Goal: Task Accomplishment & Management: Manage account settings

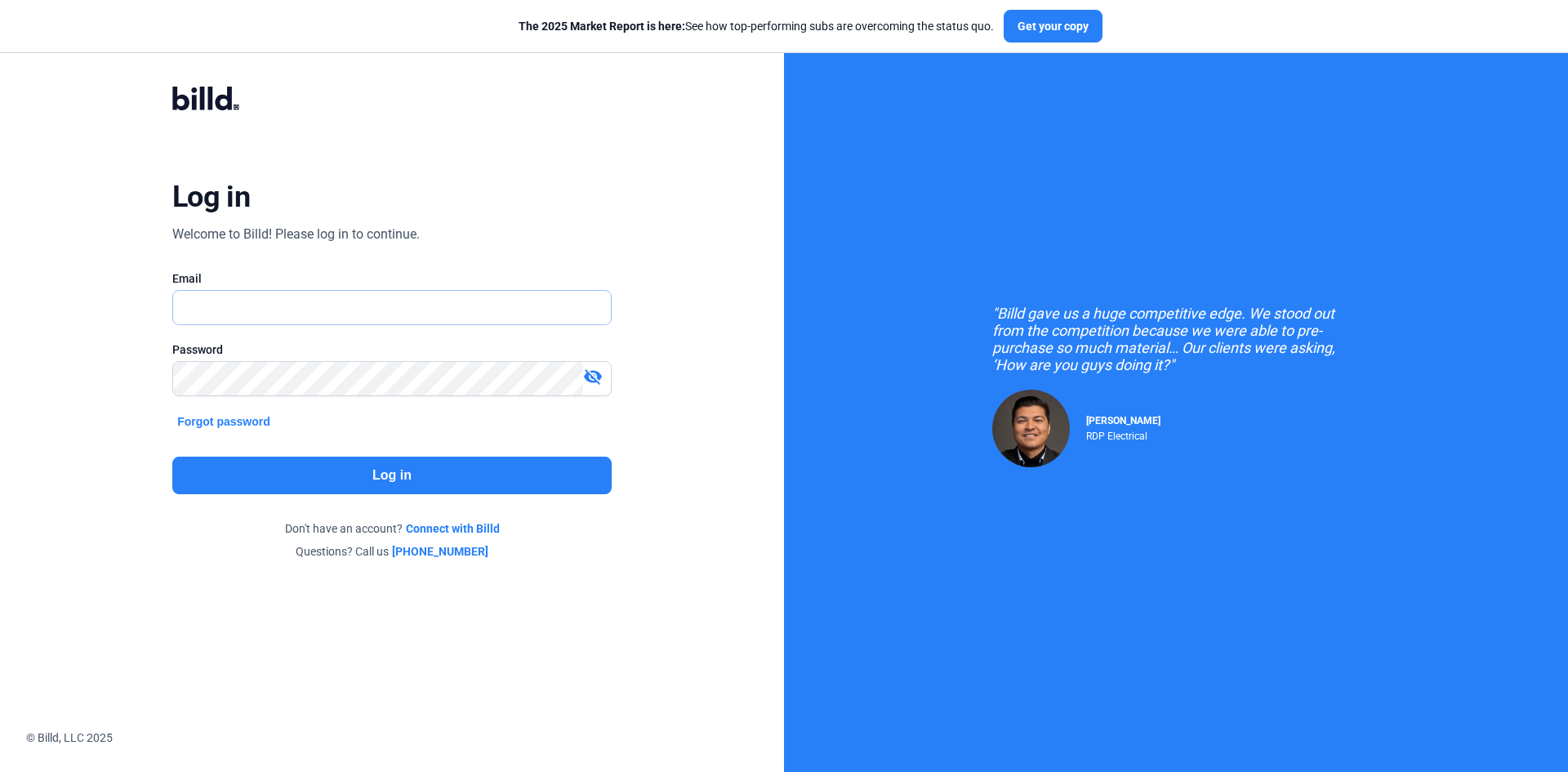
type input "[EMAIL_ADDRESS][DOMAIN_NAME]"
click at [343, 474] on button "Log in" at bounding box center [391, 474] width 439 height 37
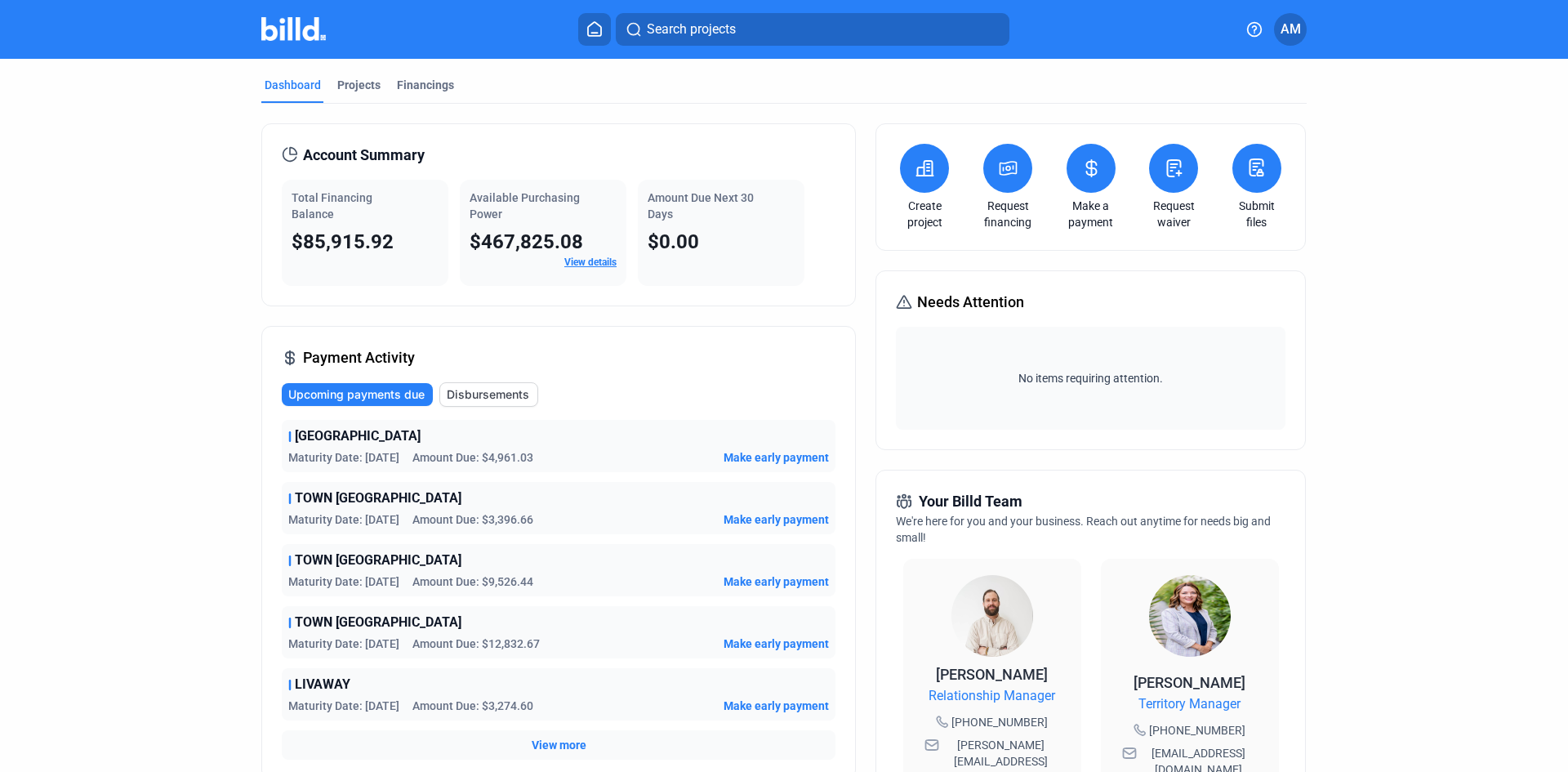
click at [755, 641] on span "Make early payment" at bounding box center [776, 643] width 106 height 16
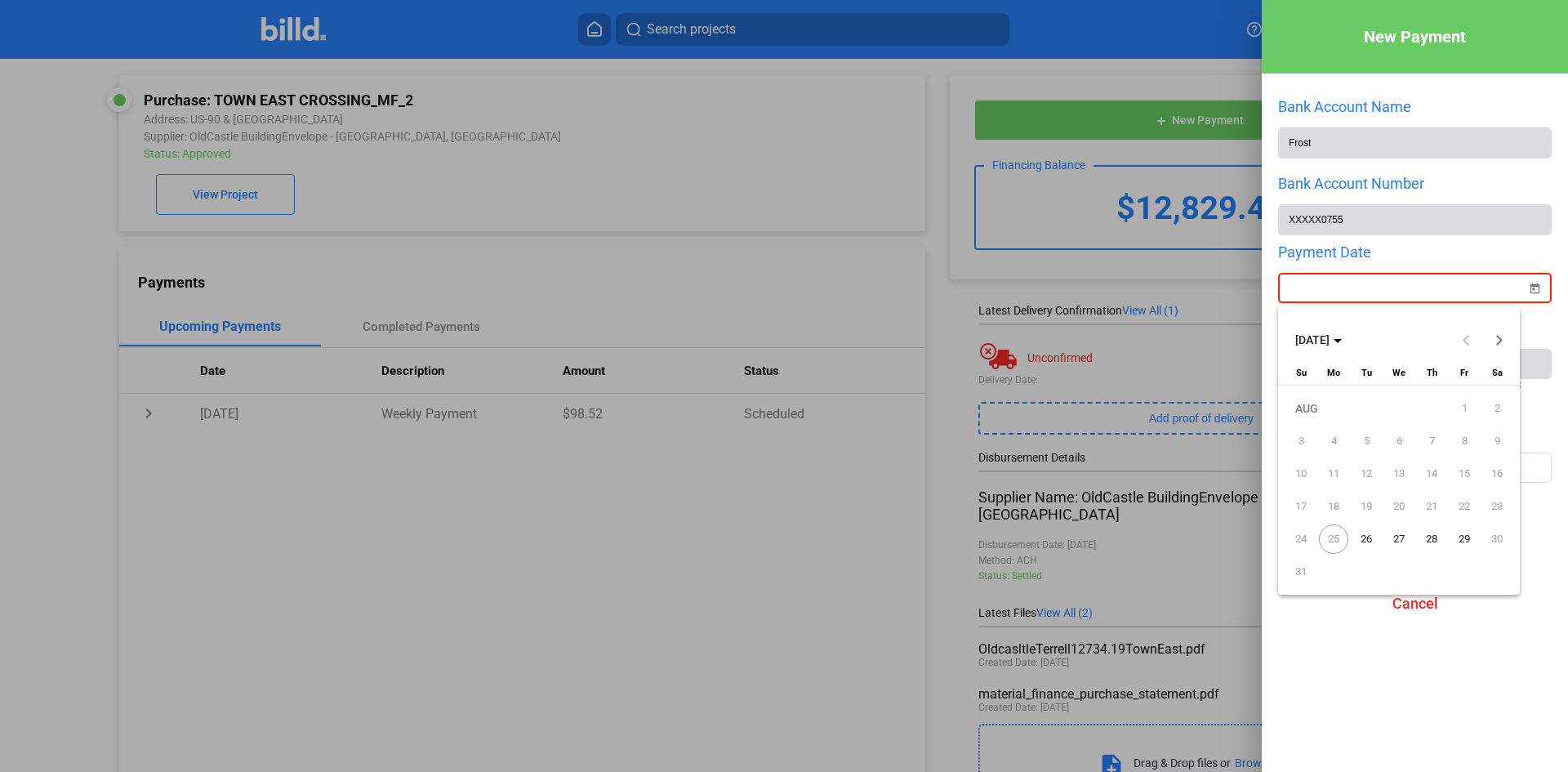
click at [1333, 287] on div "New Payment Bank Account Name Frost Bank Account Number XXXXX0755 Payment Date …" at bounding box center [784, 386] width 1568 height 772
click at [1467, 540] on span "29" at bounding box center [1463, 539] width 30 height 30
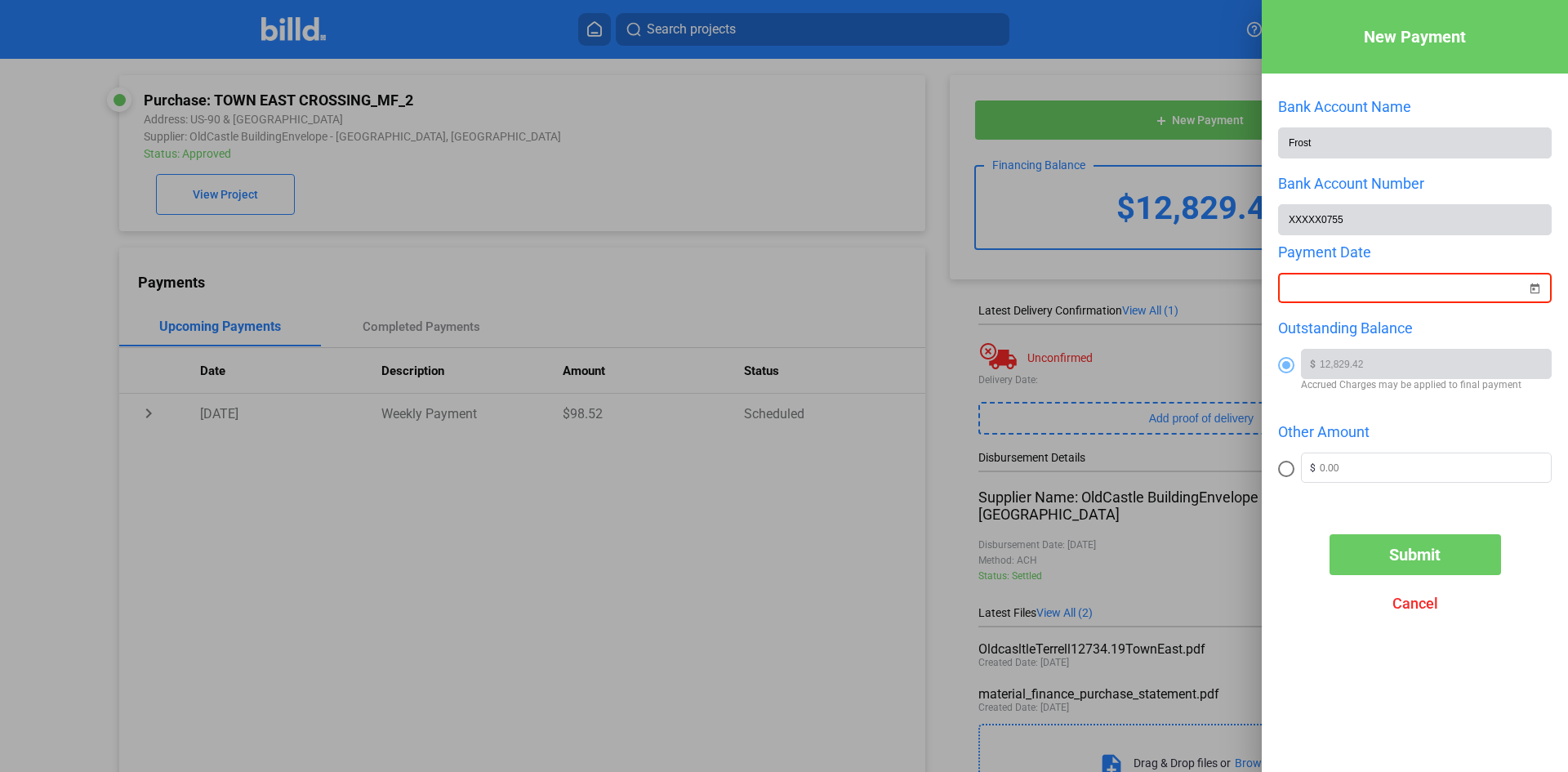
type input "[DATE]"
click at [1421, 605] on span "Cancel" at bounding box center [1415, 603] width 46 height 17
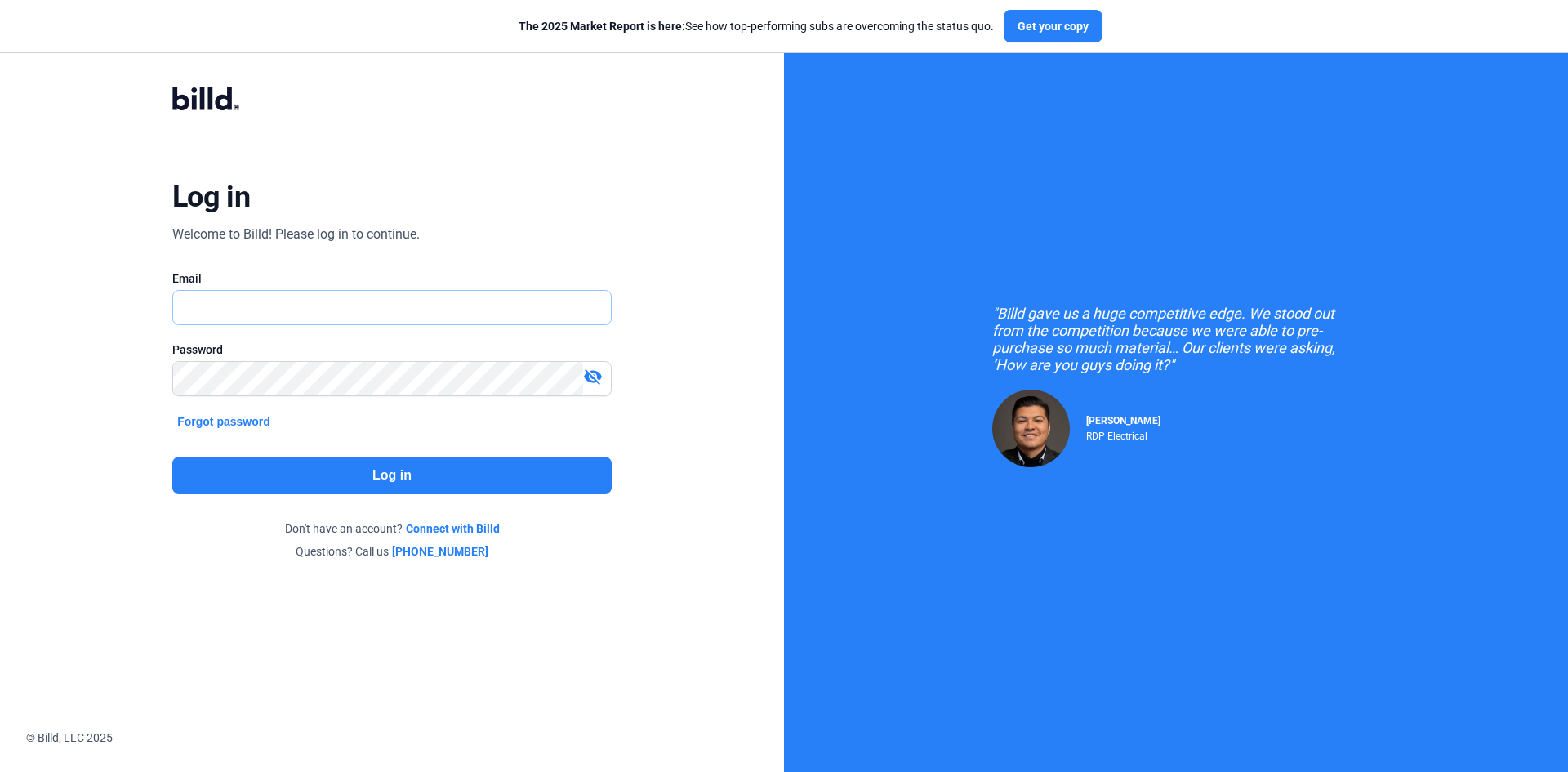
type input "[EMAIL_ADDRESS][DOMAIN_NAME]"
click at [465, 477] on button "Log in" at bounding box center [391, 474] width 439 height 37
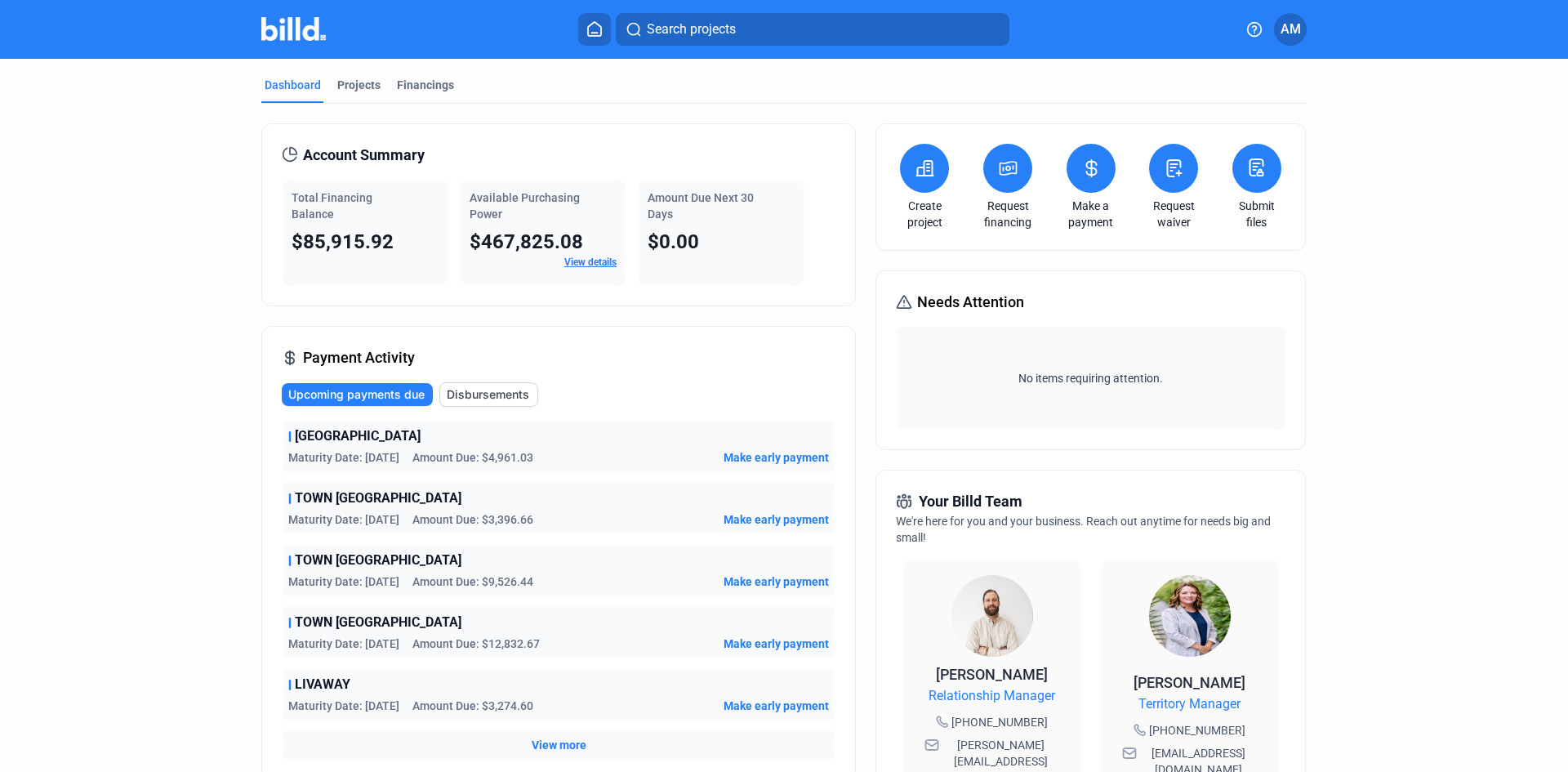
click at [769, 641] on span "Make early payment" at bounding box center [776, 643] width 106 height 16
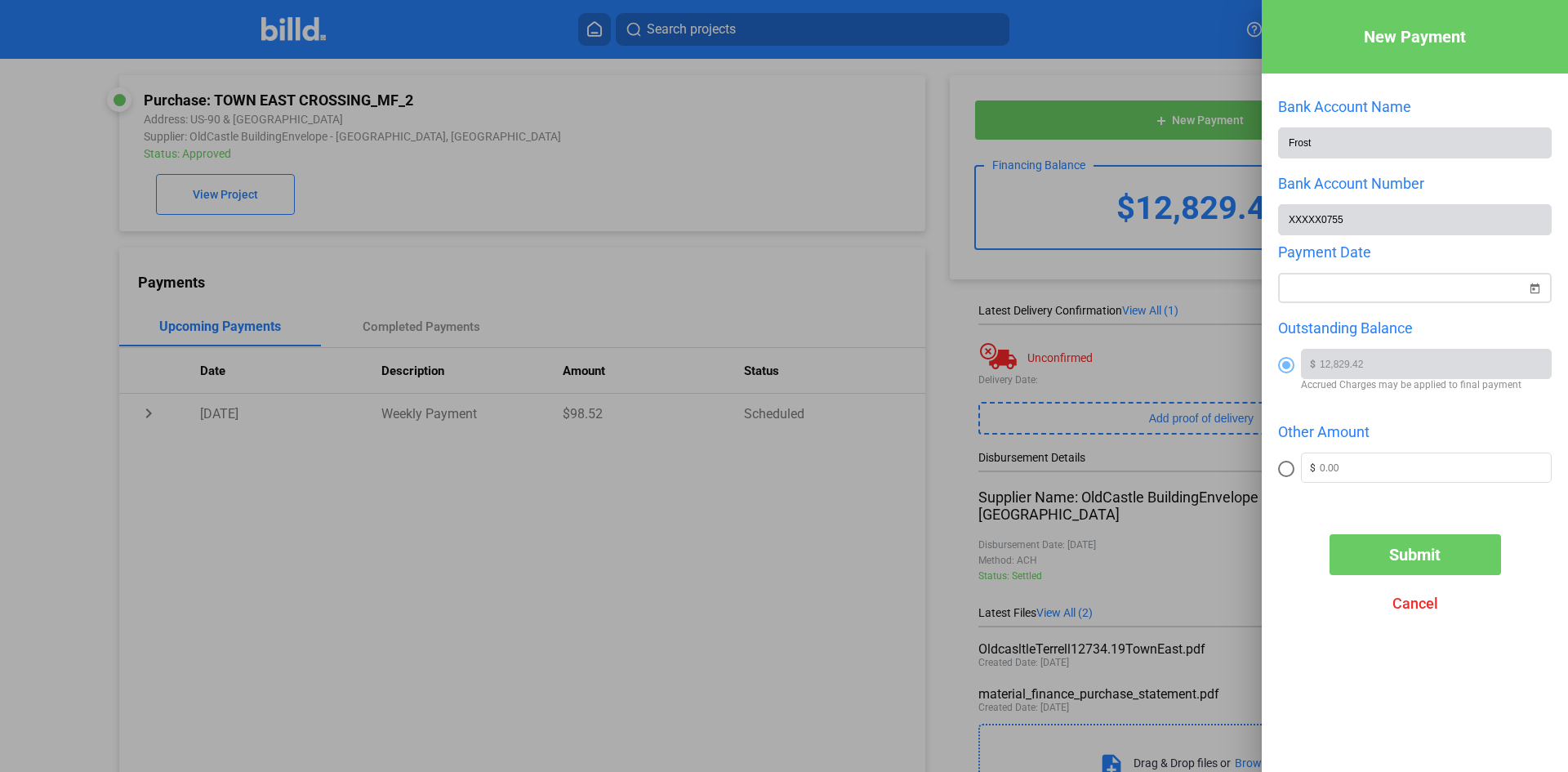
click at [1417, 284] on div "New Payment Bank Account Name Frost Bank Account Number XXXXX0755 Payment Date …" at bounding box center [784, 386] width 1568 height 772
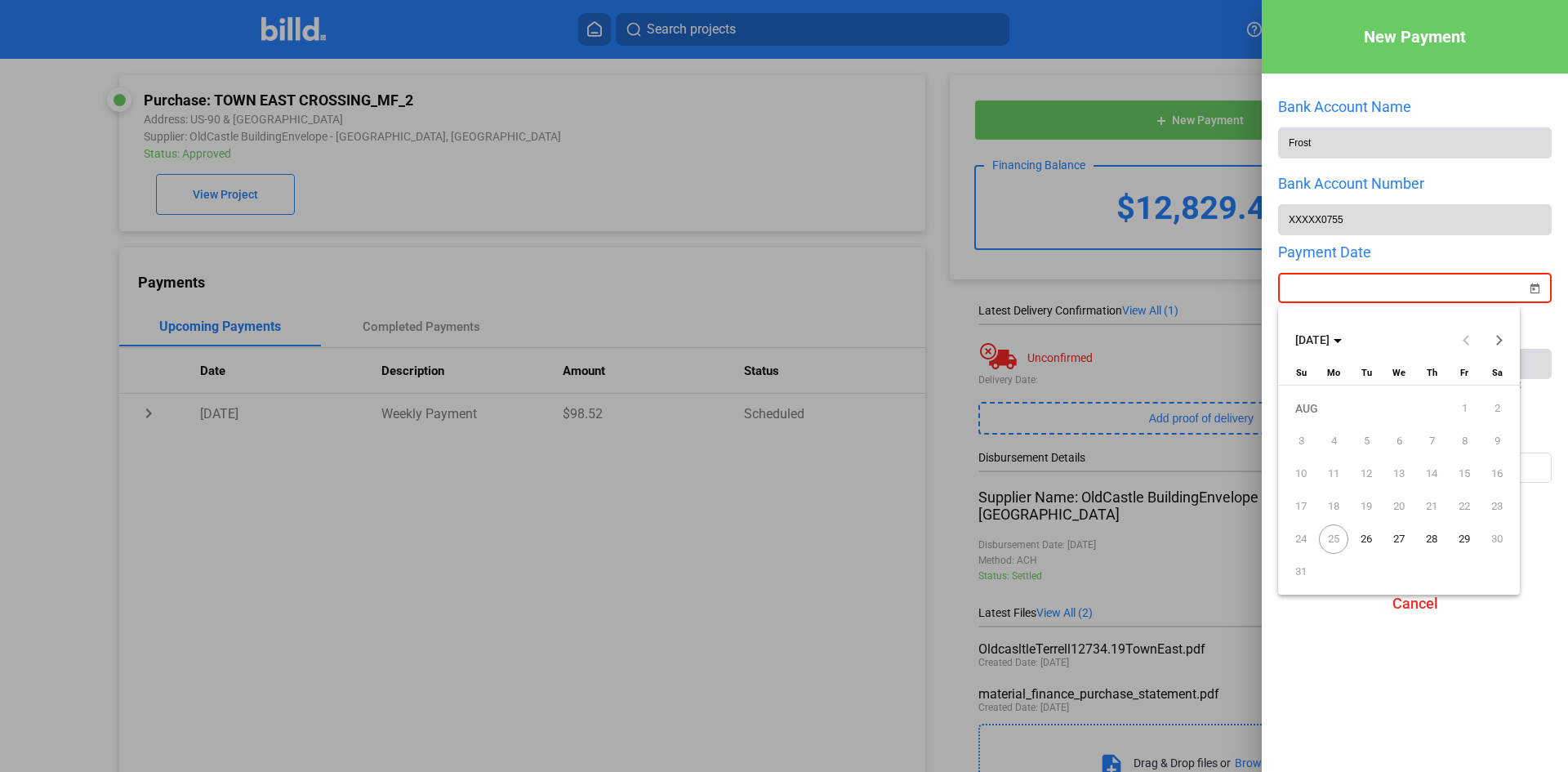
click at [1461, 535] on span "29" at bounding box center [1463, 539] width 30 height 30
type input "[DATE]"
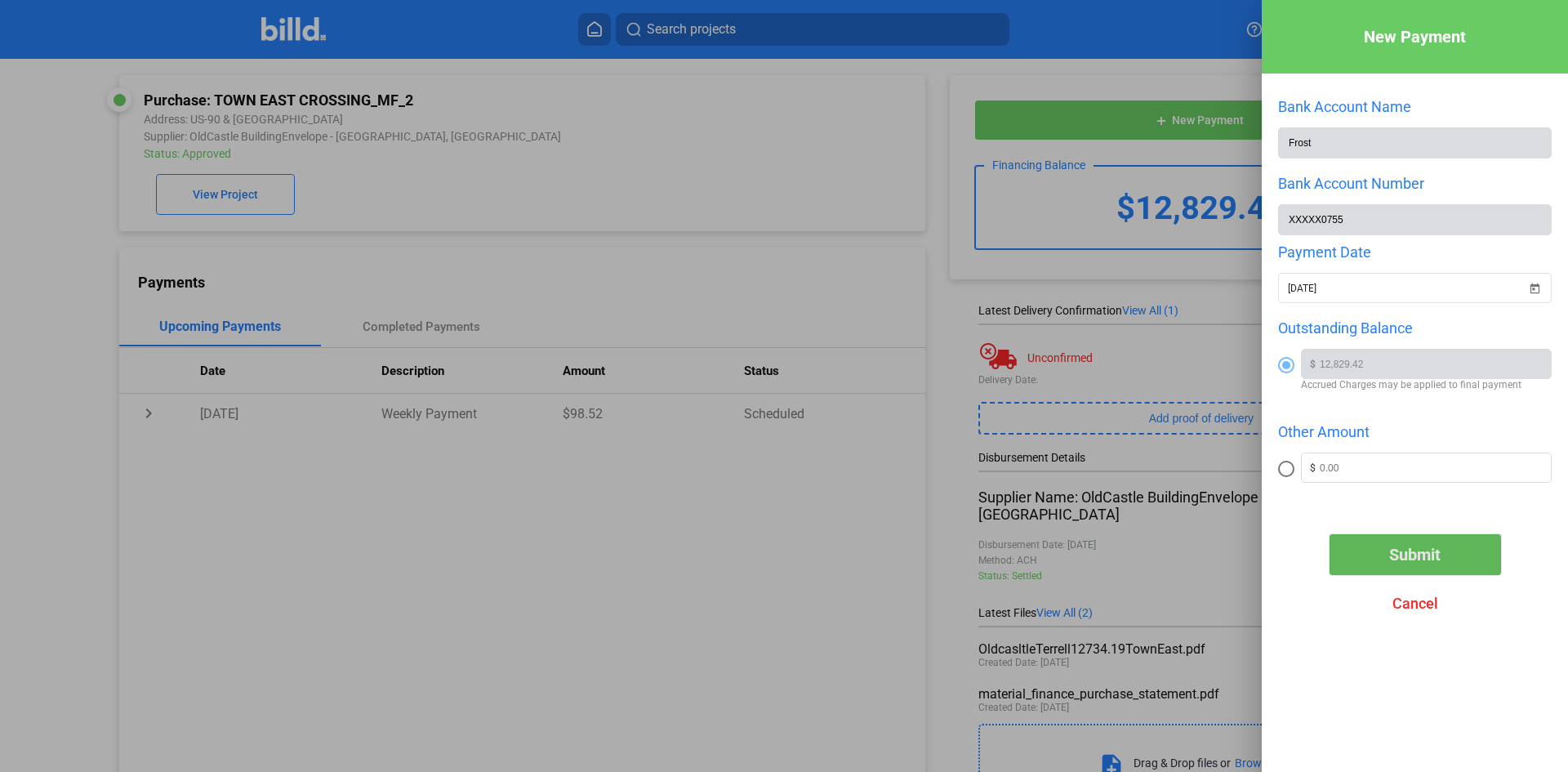
click at [1411, 562] on span "Submit" at bounding box center [1414, 554] width 52 height 19
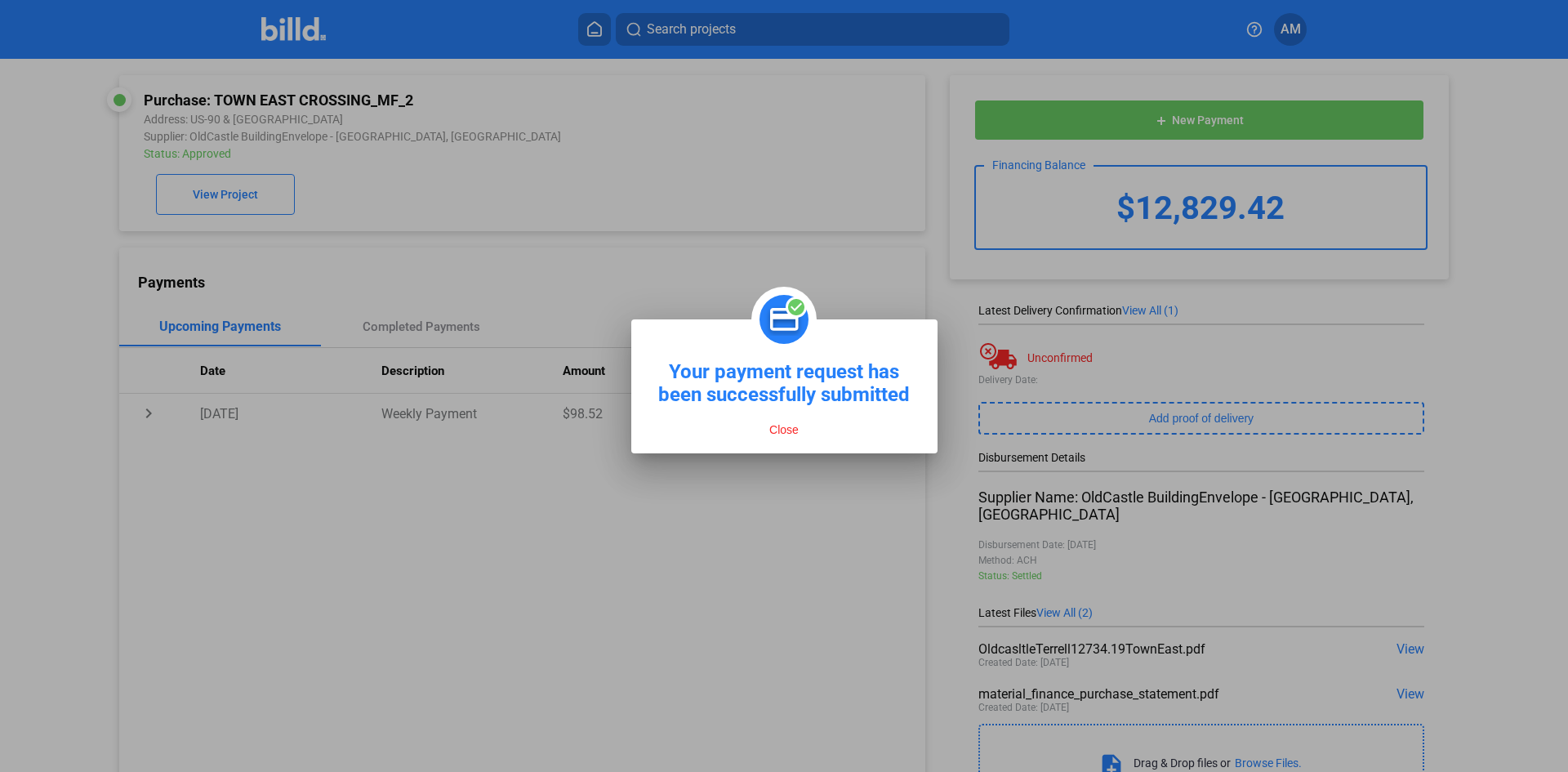
click at [784, 428] on button "Close" at bounding box center [784, 429] width 39 height 14
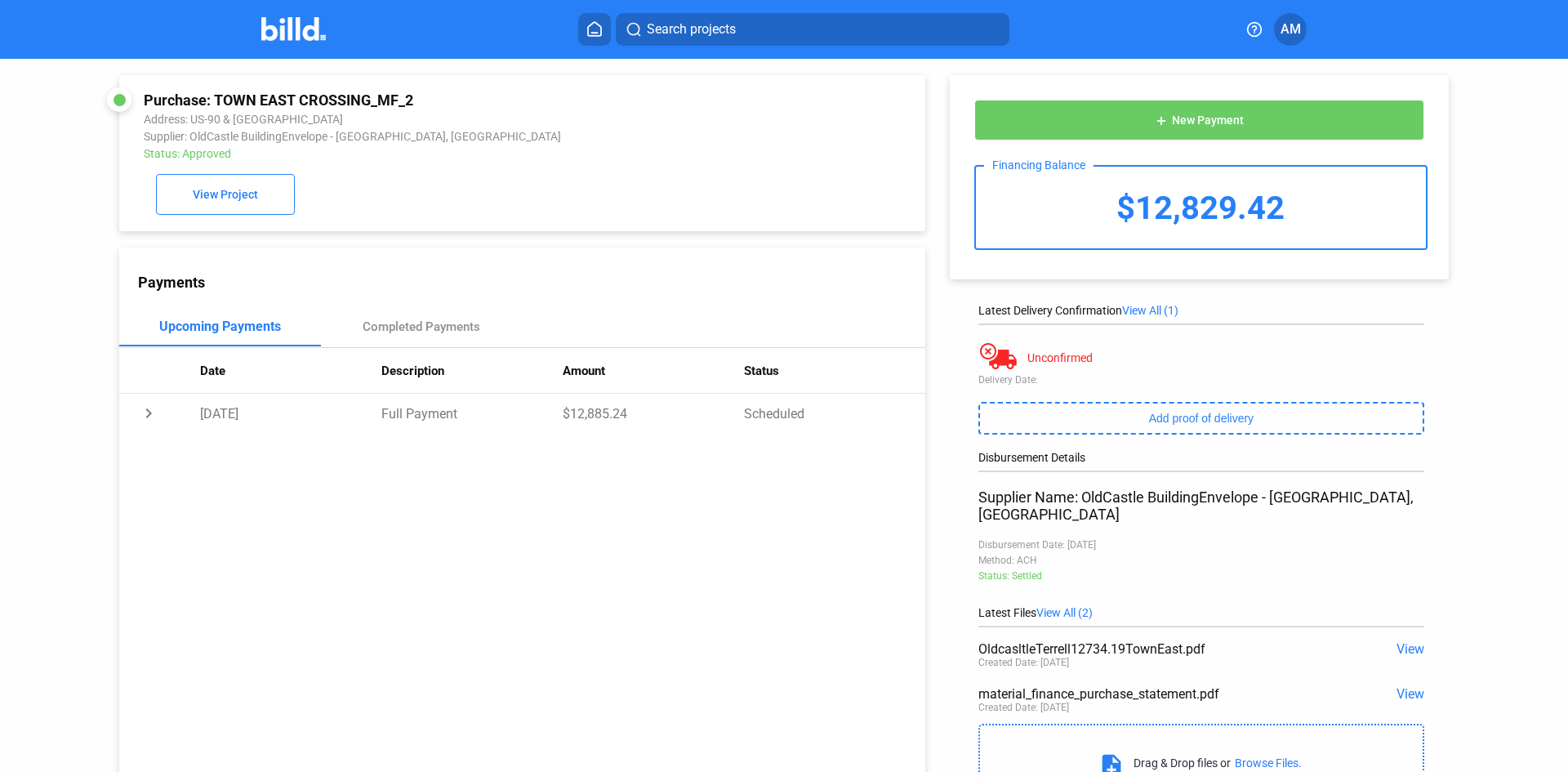
click at [307, 24] on img at bounding box center [293, 29] width 64 height 24
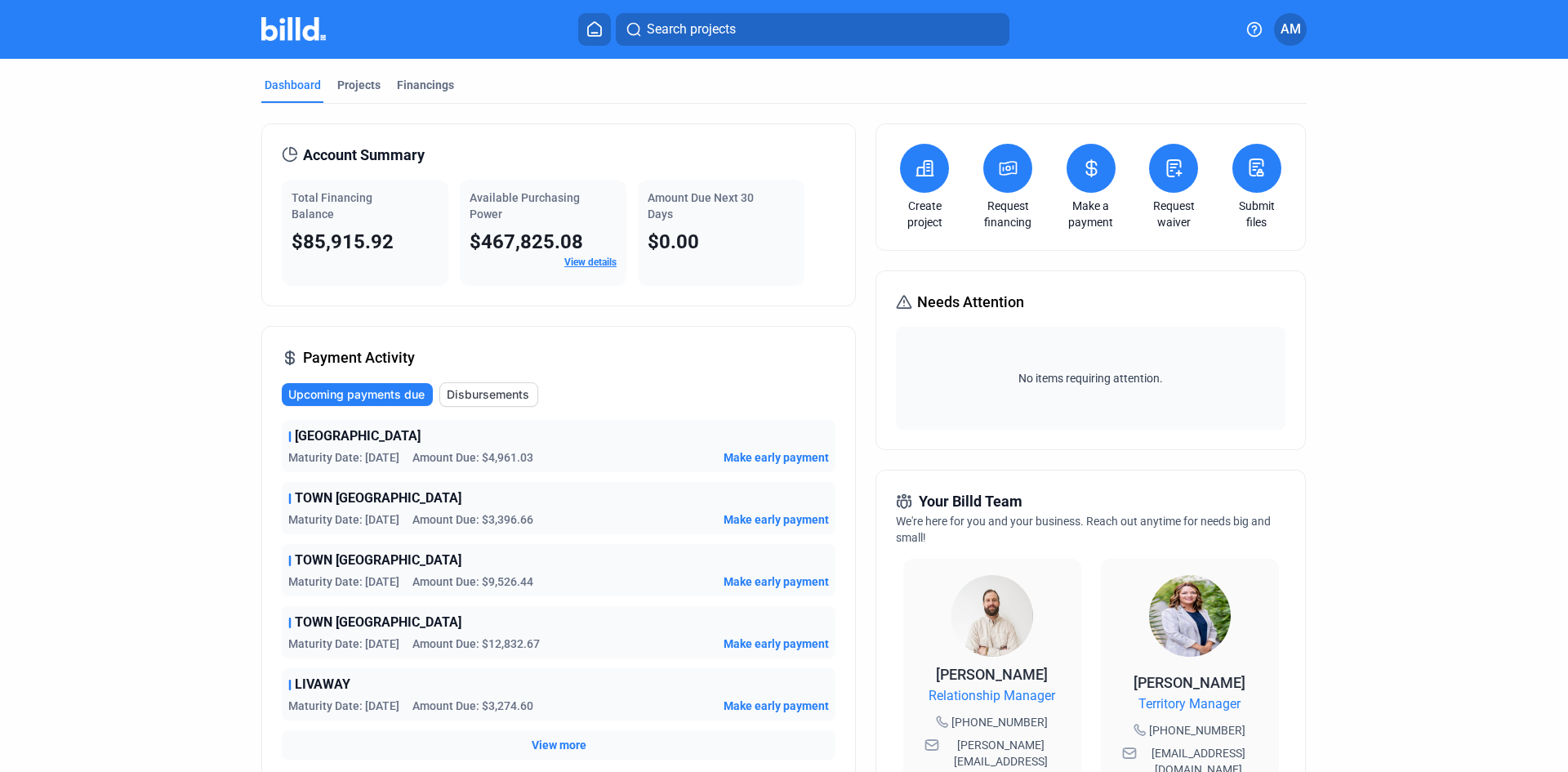
click at [761, 519] on span "Make early payment" at bounding box center [776, 519] width 106 height 16
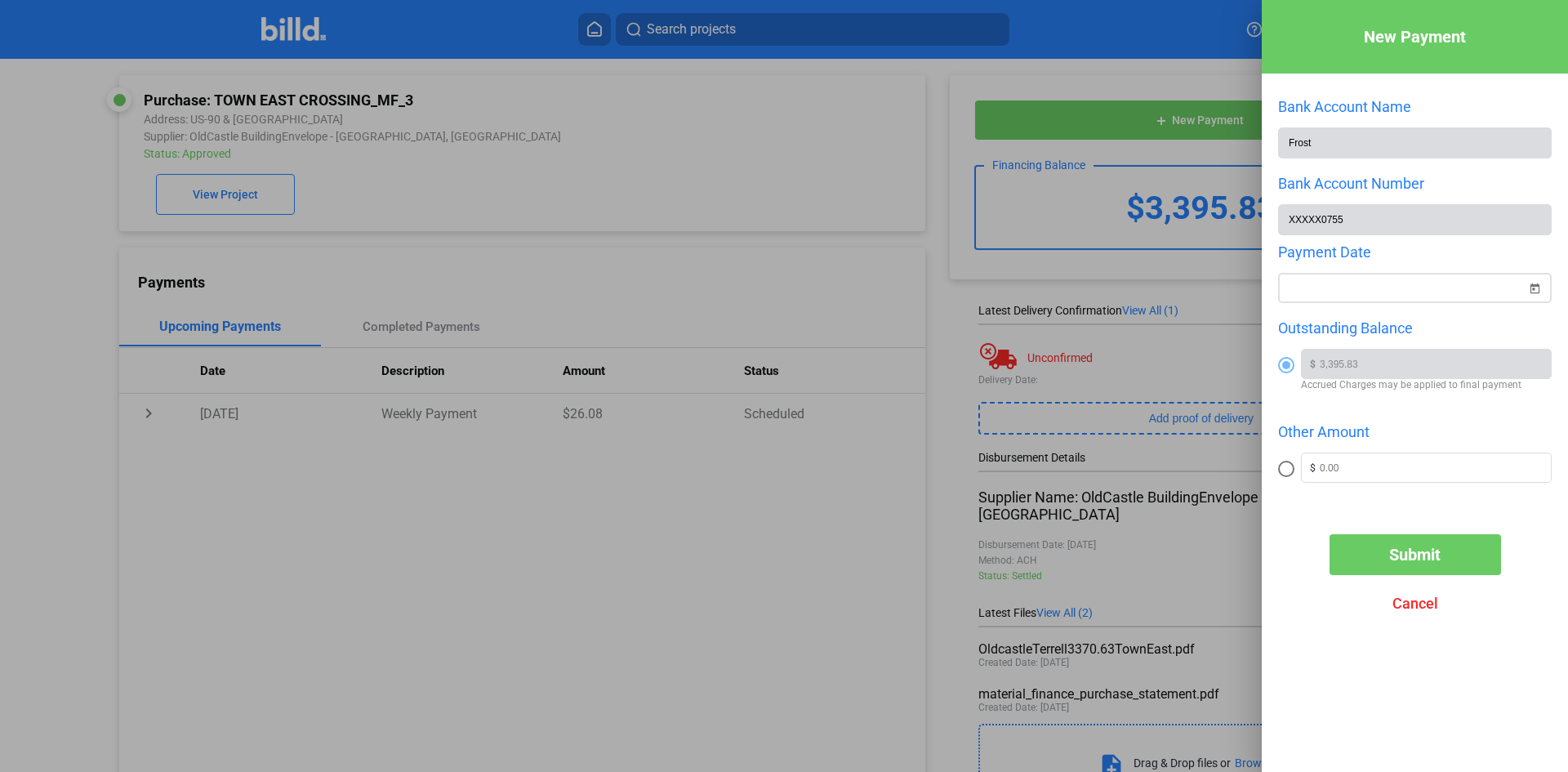
click at [1365, 300] on div "New Payment Bank Account Name Frost Bank Account Number XXXXX0755 Payment Date …" at bounding box center [784, 386] width 1568 height 772
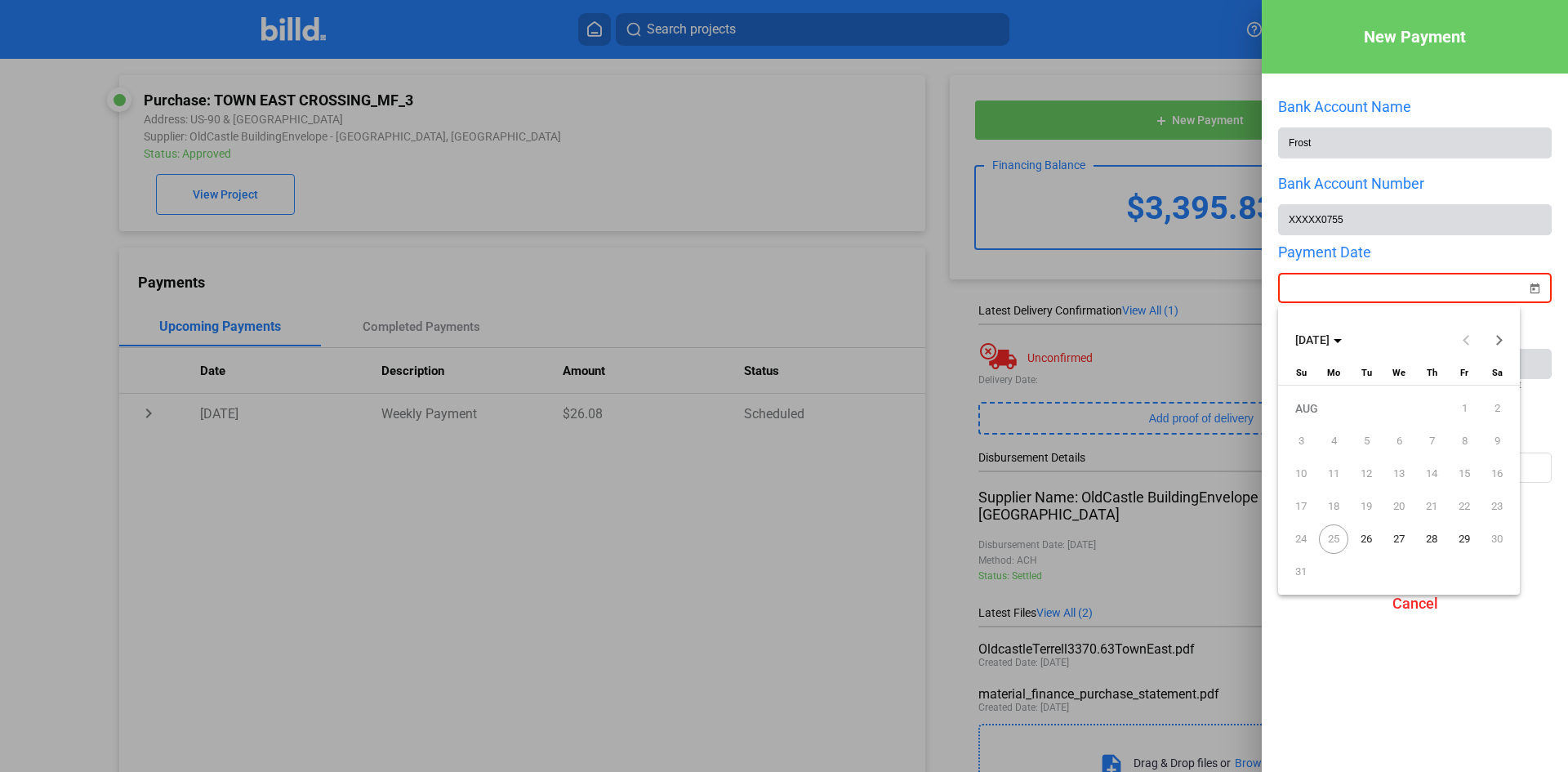
click at [1464, 530] on span "29" at bounding box center [1463, 539] width 30 height 30
type input "[DATE]"
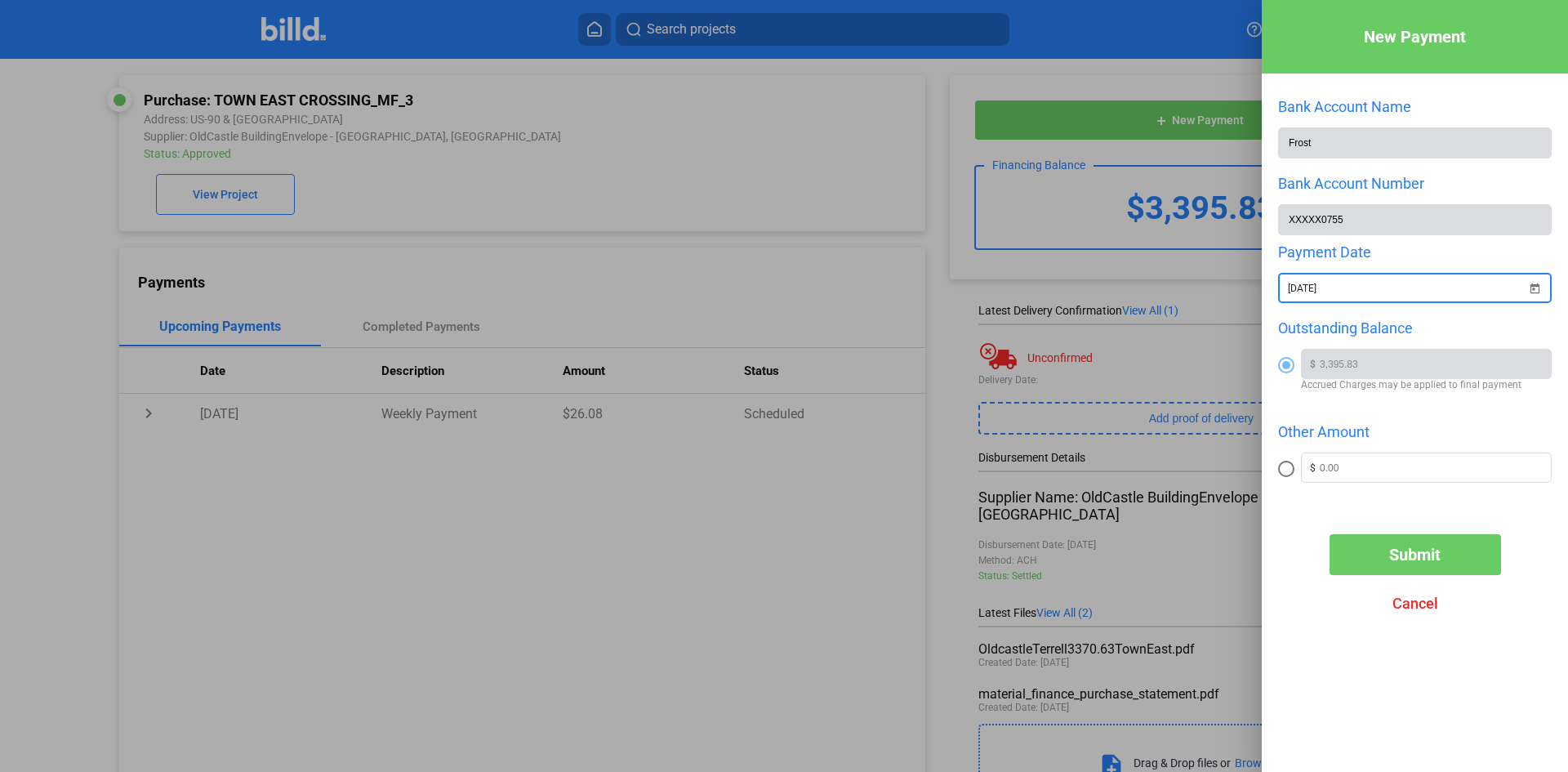
click at [1408, 562] on span "Submit" at bounding box center [1414, 554] width 52 height 19
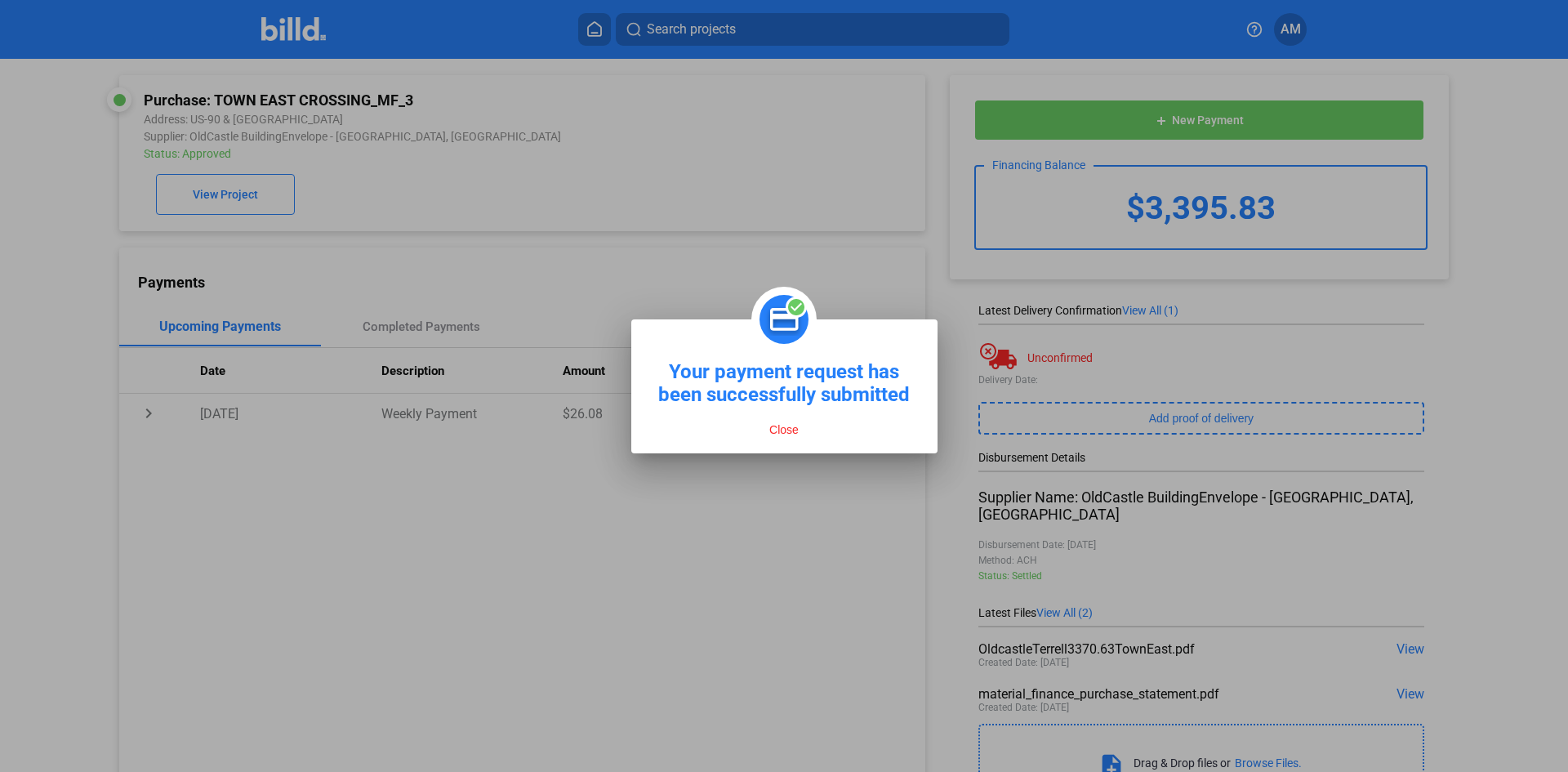
click at [788, 430] on button "Close" at bounding box center [784, 429] width 39 height 14
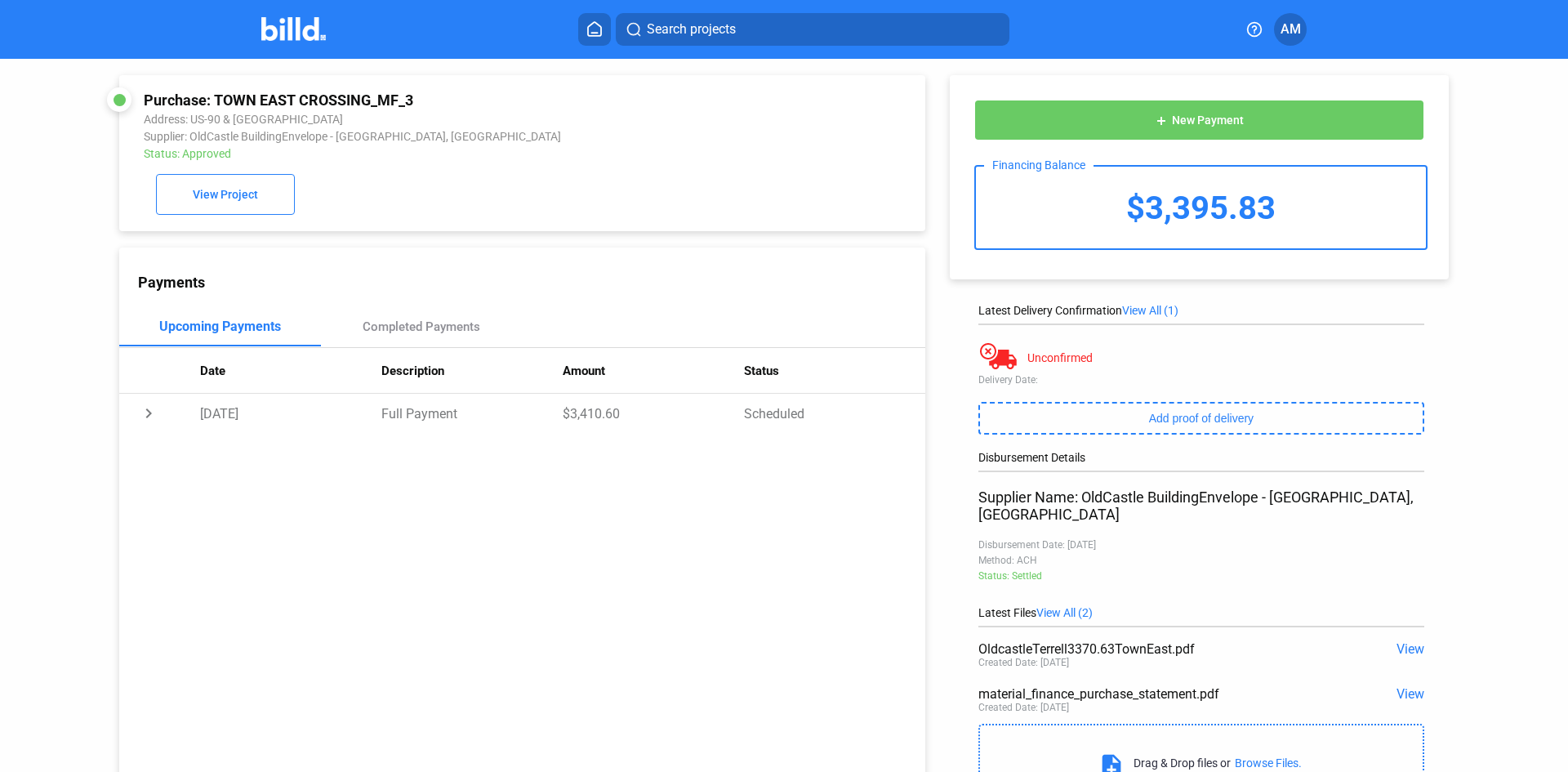
click at [285, 23] on img at bounding box center [293, 29] width 64 height 24
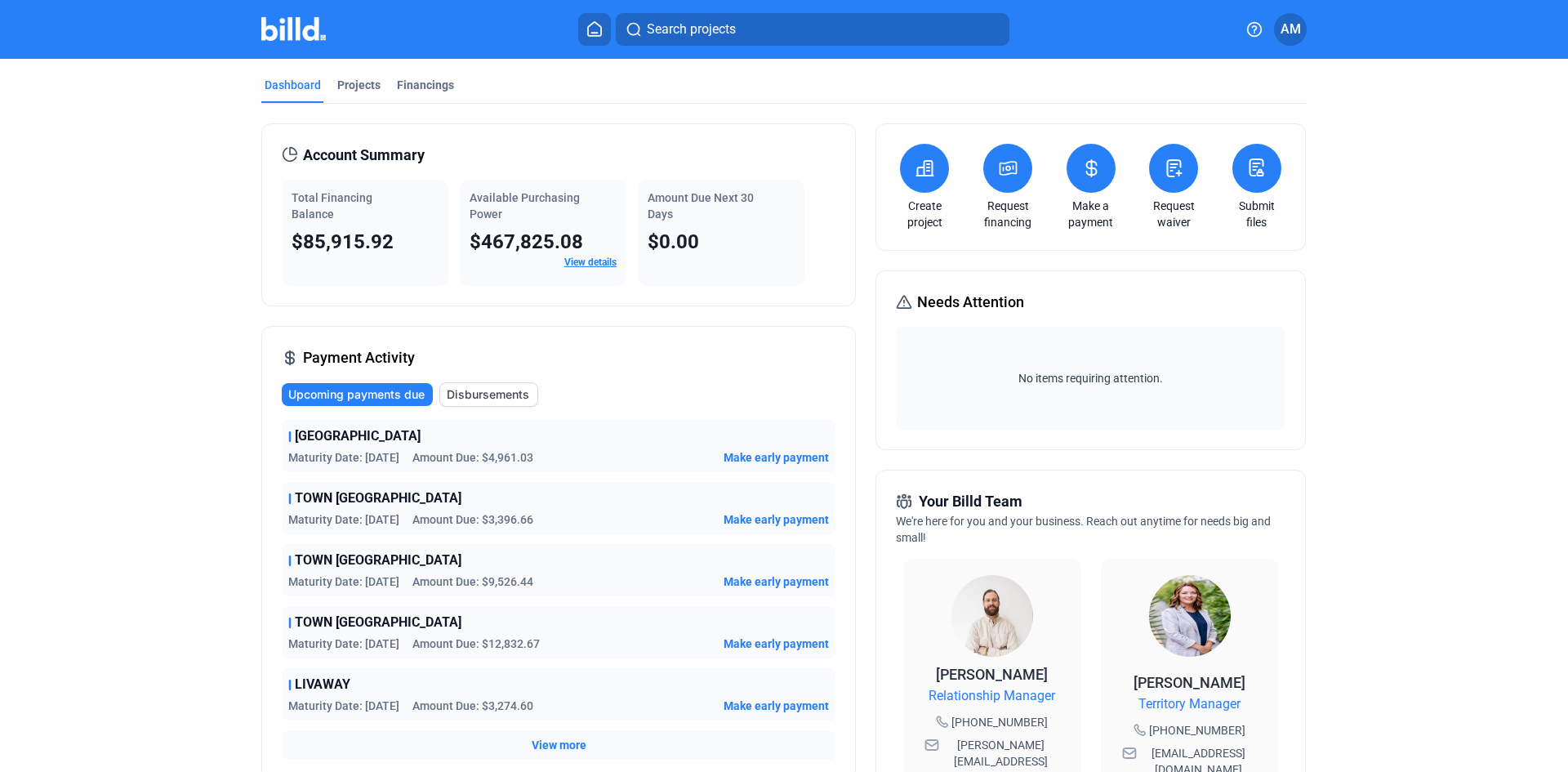
click at [775, 577] on span "Make early payment" at bounding box center [776, 581] width 106 height 16
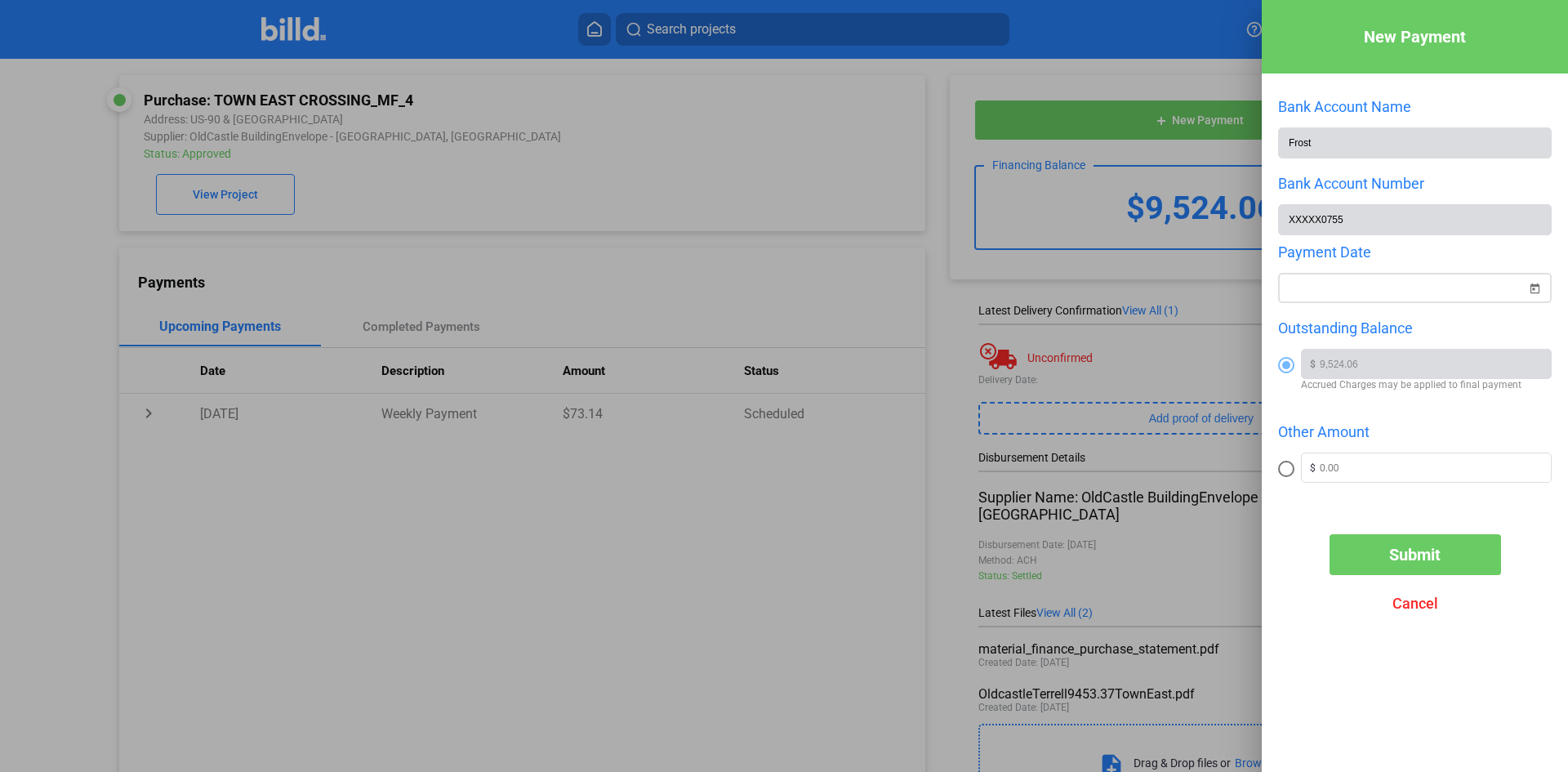
click at [1384, 292] on div "New Payment Bank Account Name Frost Bank Account Number XXXXX0755 Payment Date …" at bounding box center [784, 386] width 1568 height 772
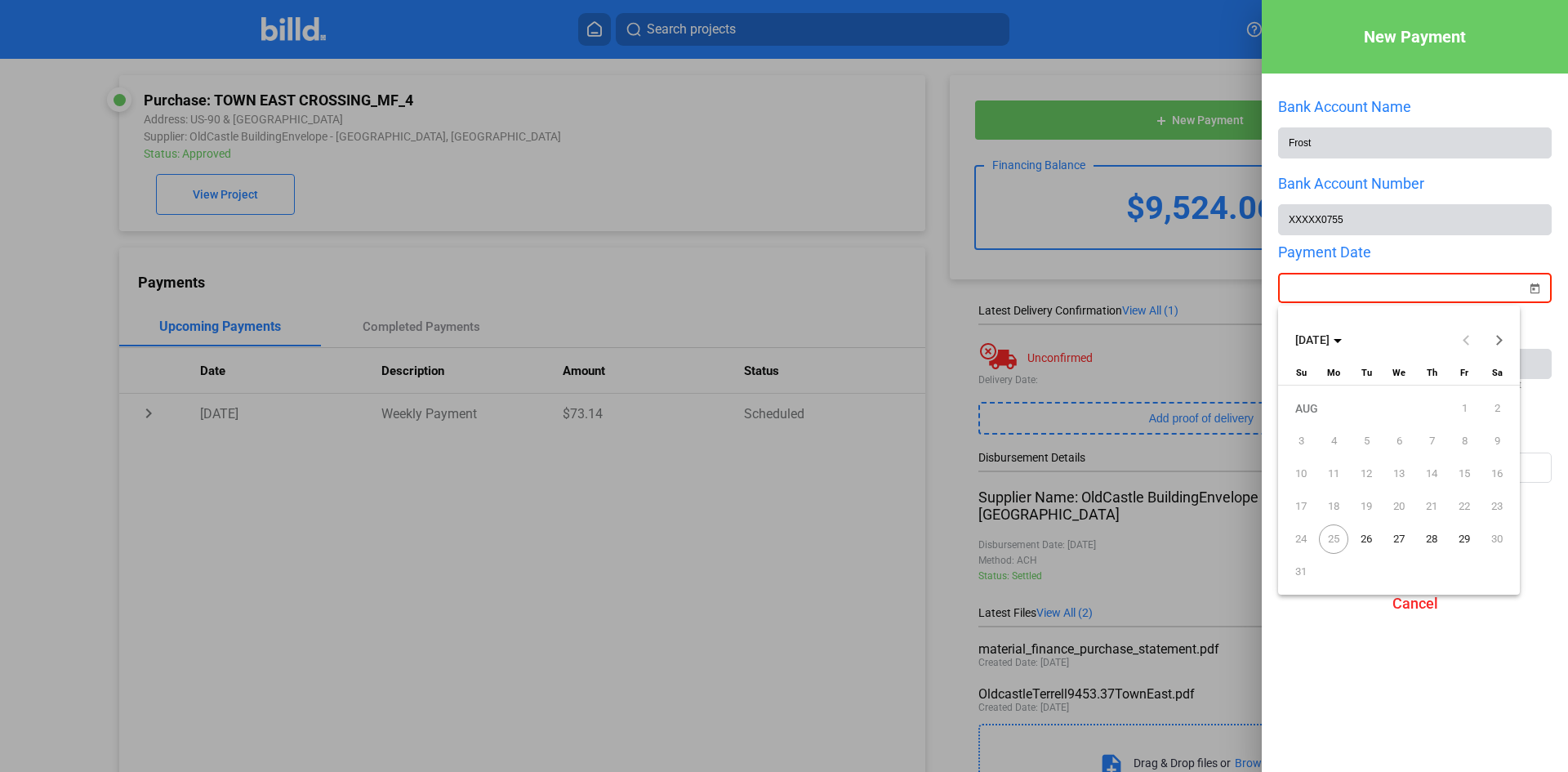
click at [1464, 534] on span "29" at bounding box center [1463, 539] width 30 height 30
type input "[DATE]"
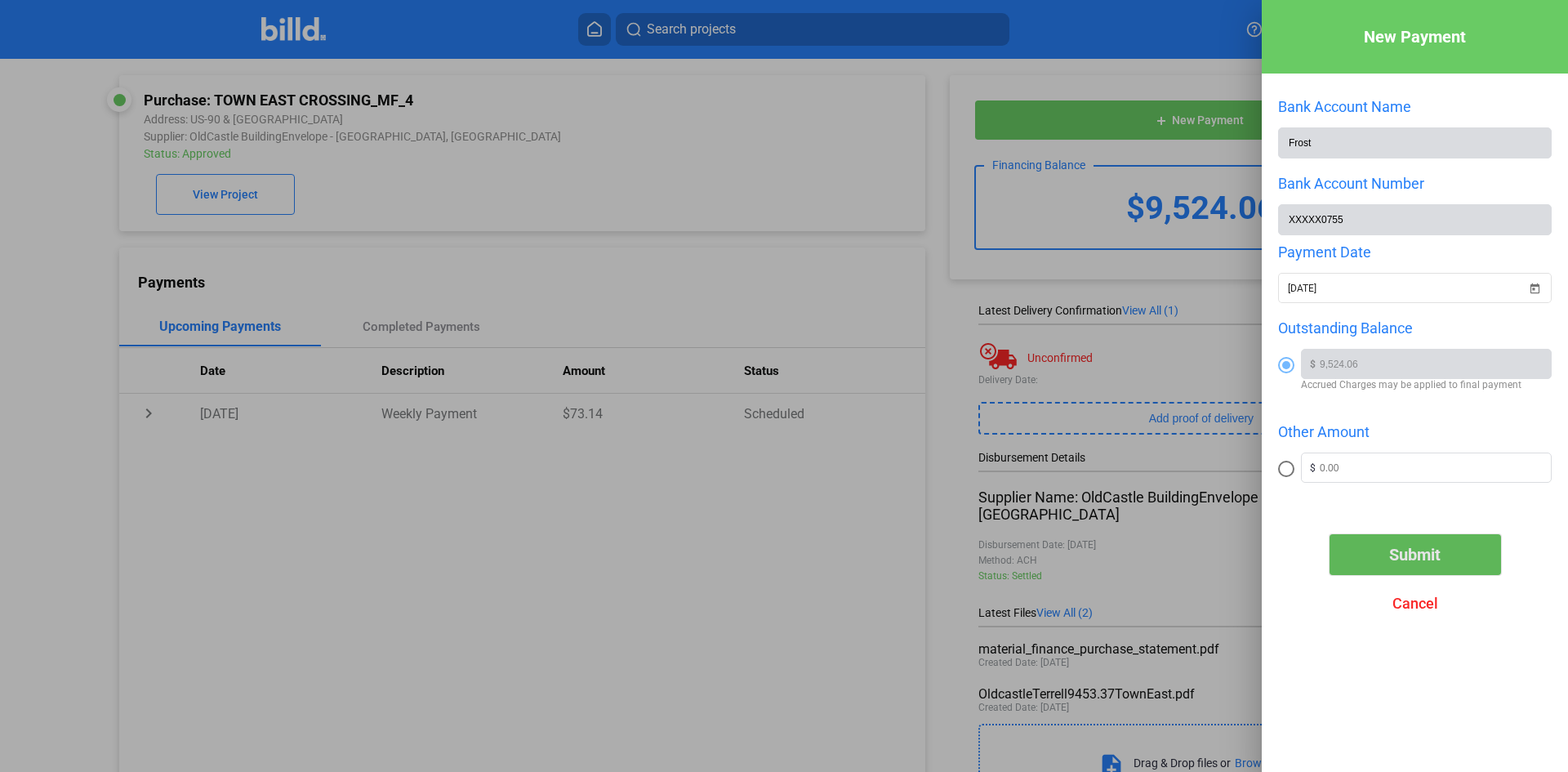
click at [1432, 559] on span "Submit" at bounding box center [1414, 554] width 52 height 19
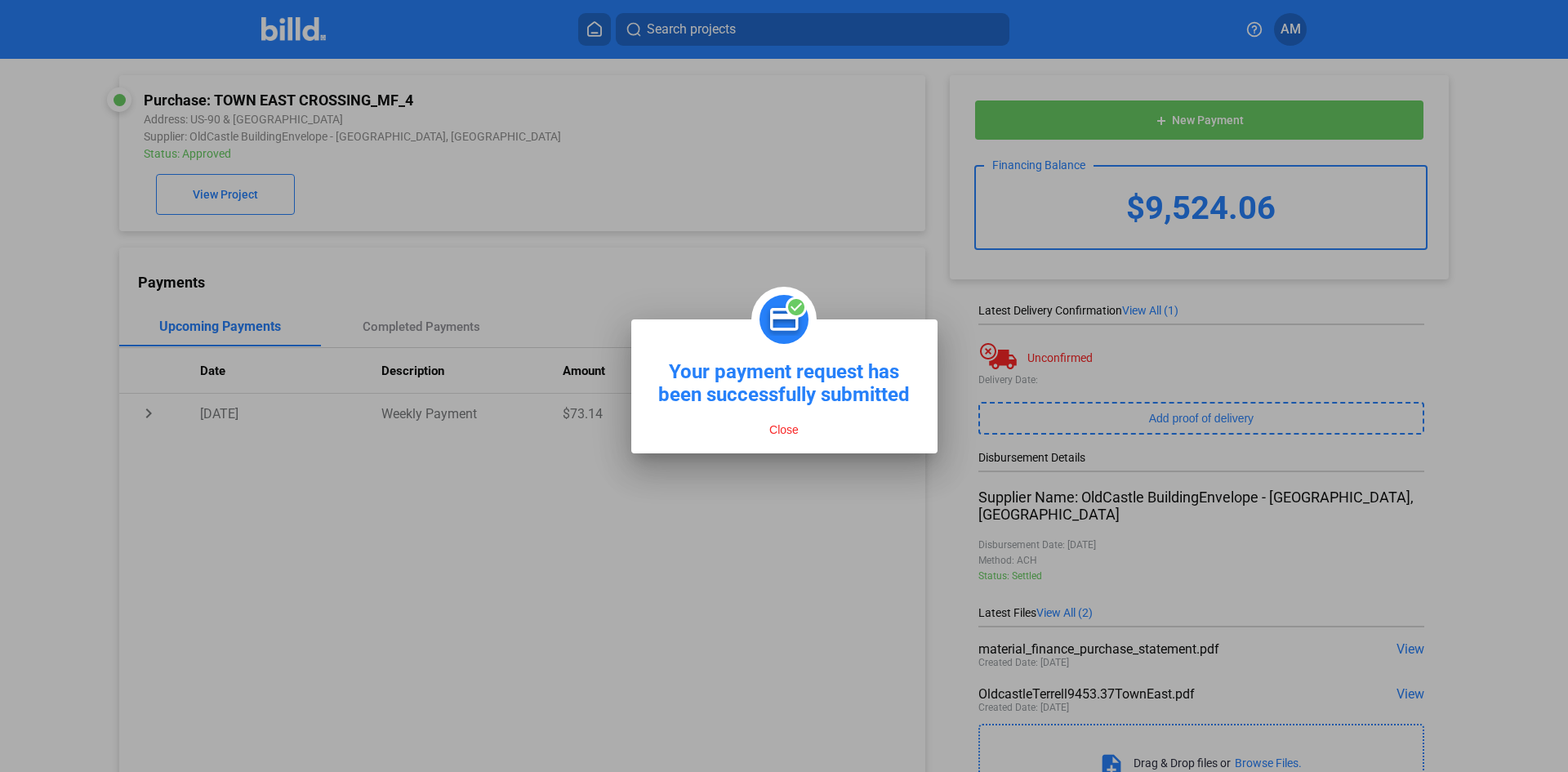
click at [777, 327] on img at bounding box center [784, 319] width 43 height 33
click at [792, 434] on button "Close" at bounding box center [784, 429] width 39 height 14
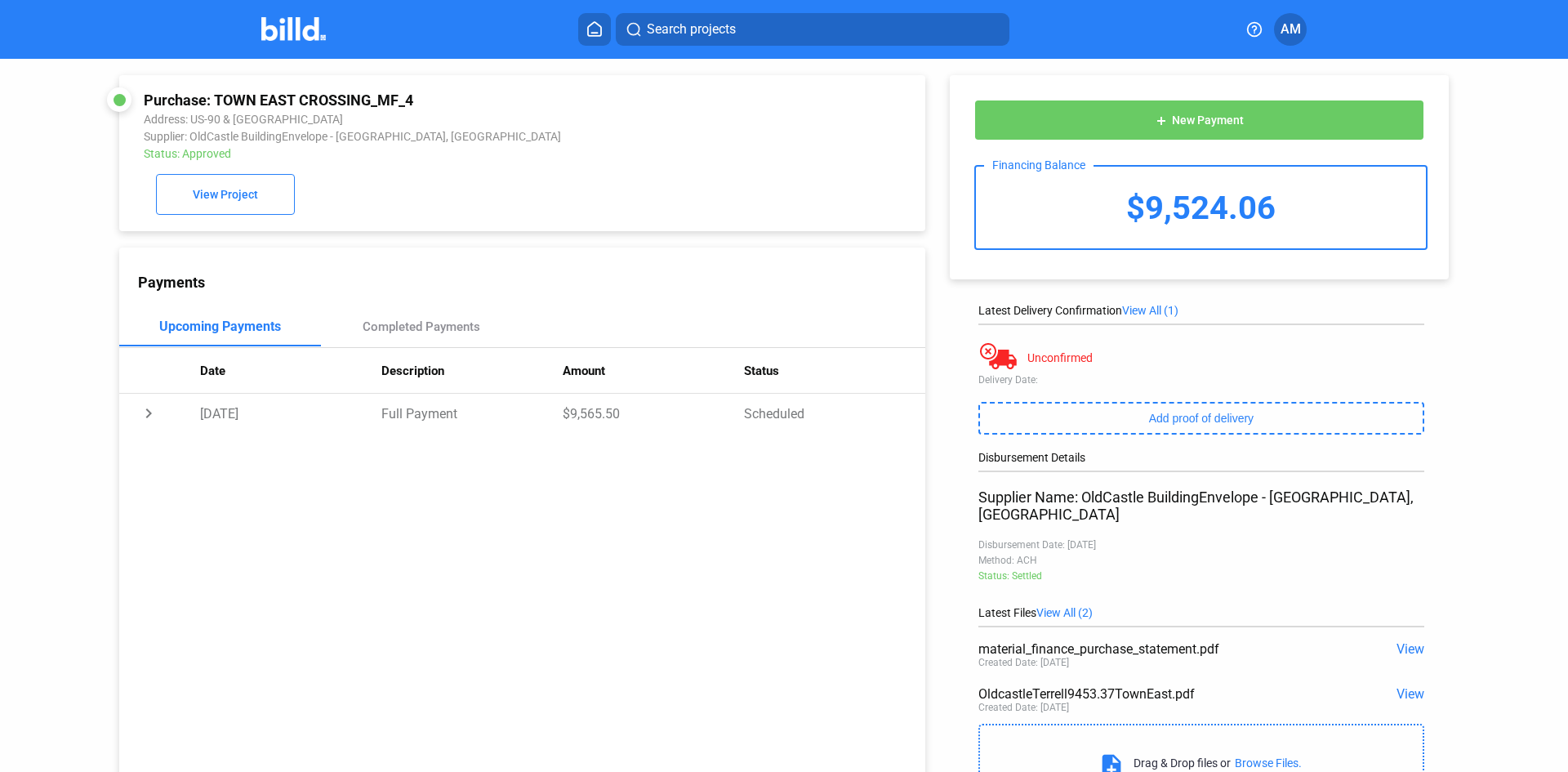
click at [1295, 32] on span "AM" at bounding box center [1290, 29] width 20 height 19
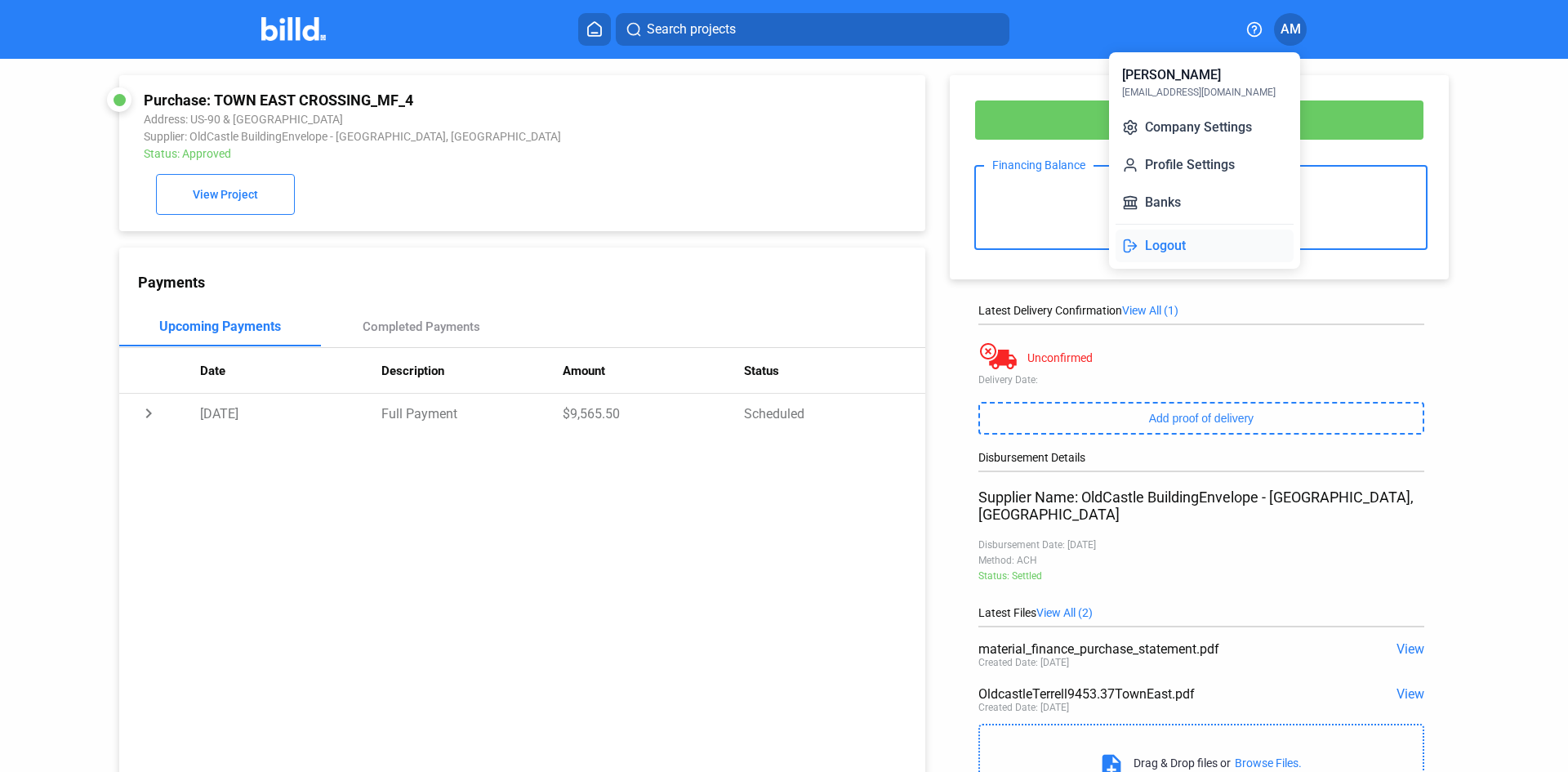
click at [1204, 243] on button "Logout" at bounding box center [1204, 246] width 178 height 33
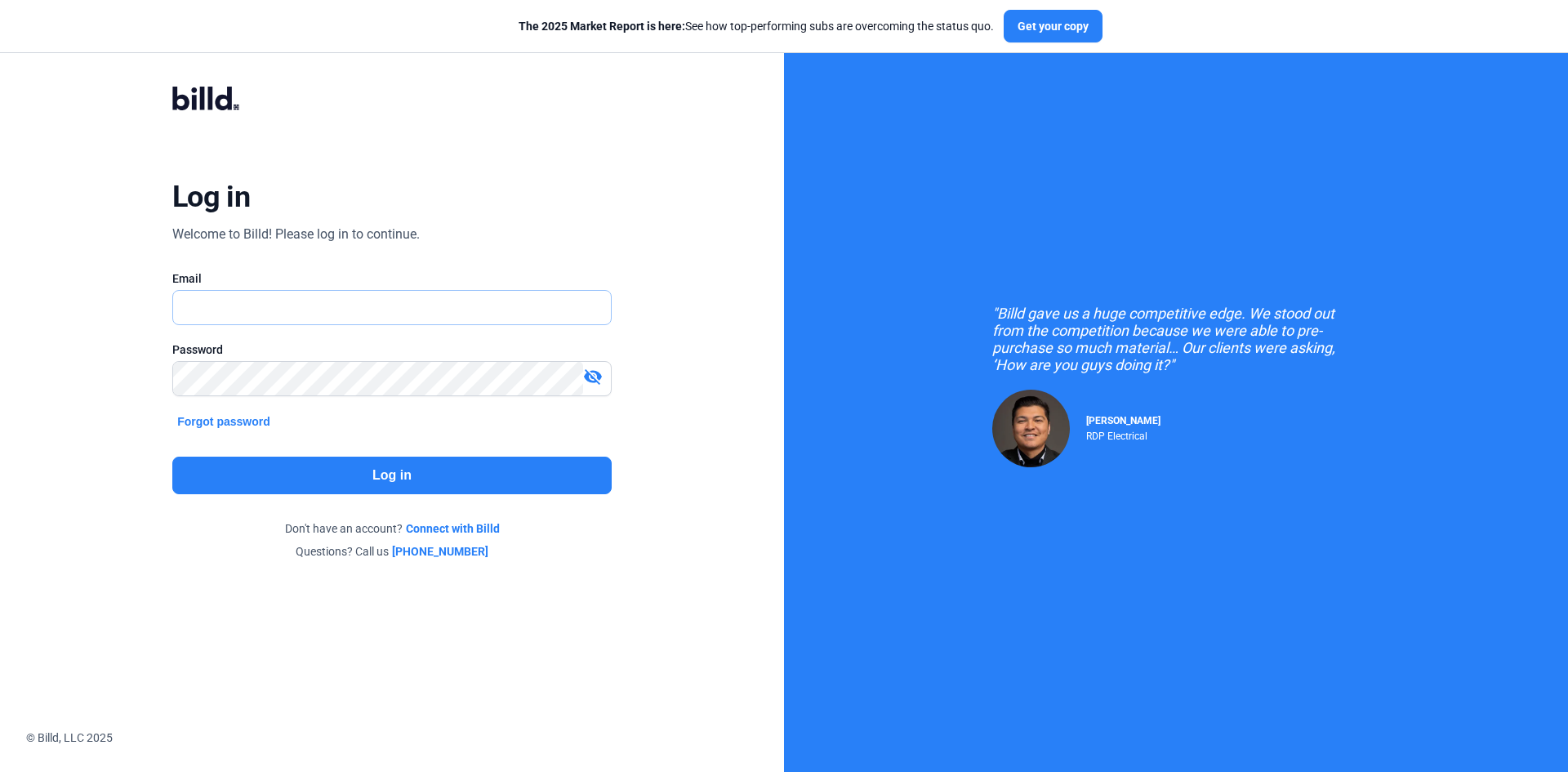
type input "[EMAIL_ADDRESS][DOMAIN_NAME]"
